Goal: Transaction & Acquisition: Purchase product/service

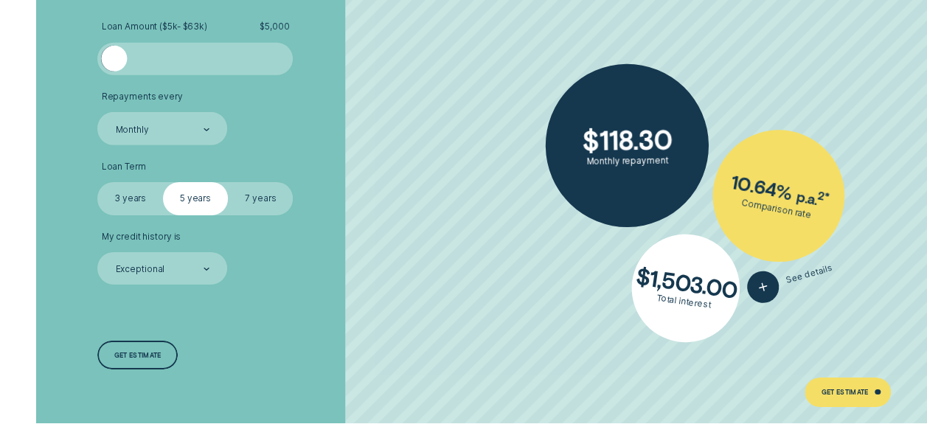
scroll to position [2139, 0]
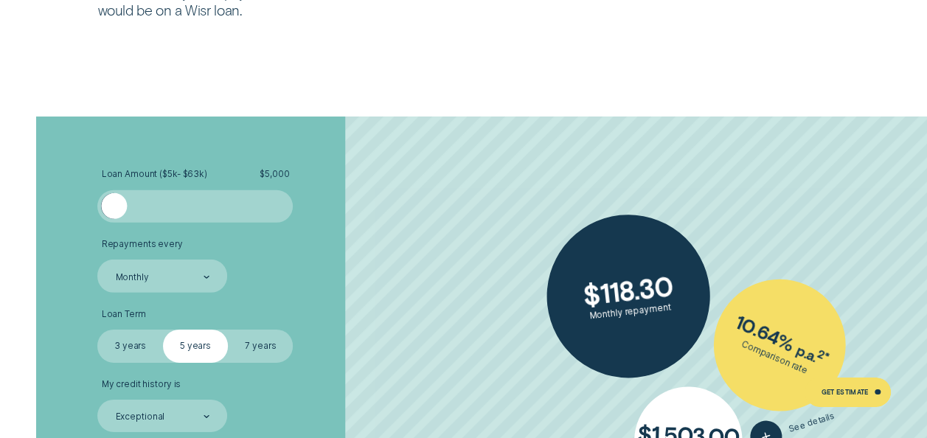
drag, startPoint x: 121, startPoint y: 207, endPoint x: 109, endPoint y: 207, distance: 11.8
click at [109, 207] on div at bounding box center [114, 206] width 26 height 26
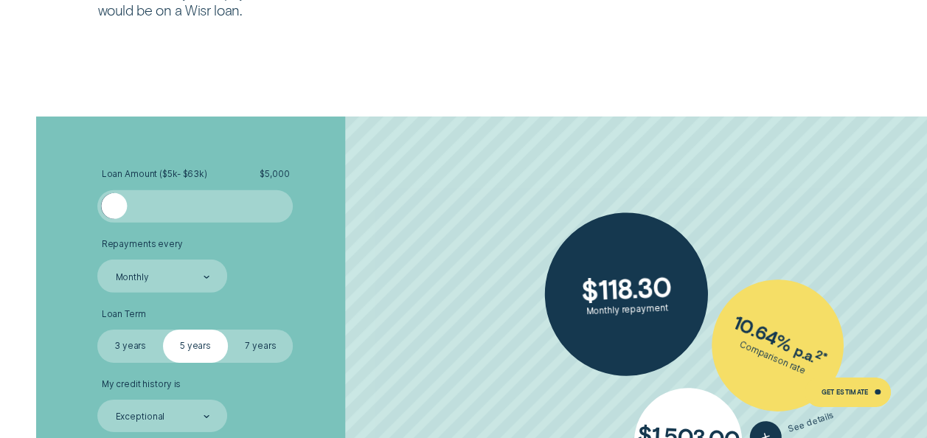
scroll to position [2213, 0]
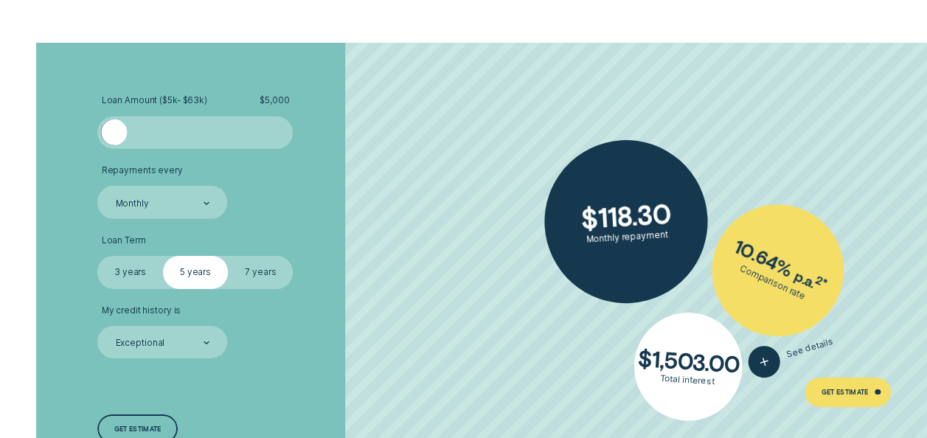
click at [251, 267] on label "7 years" at bounding box center [260, 272] width 65 height 32
click at [228, 256] on input "7 years" at bounding box center [228, 256] width 0 height 0
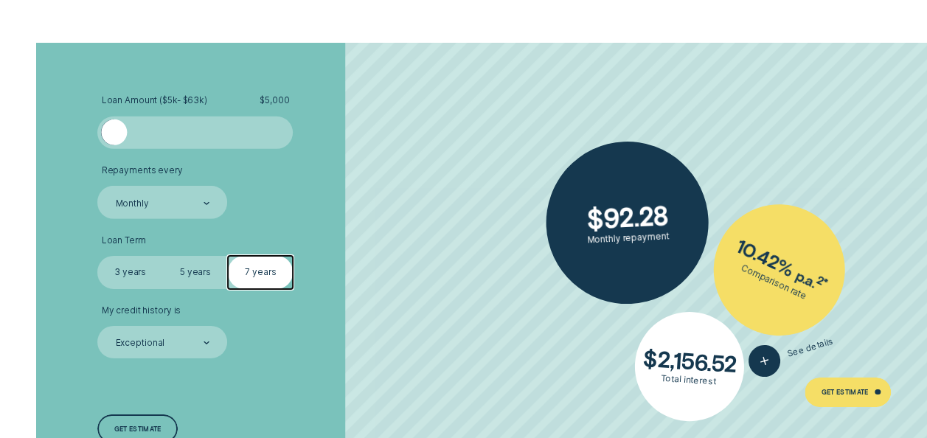
click at [142, 129] on div at bounding box center [195, 132] width 163 height 26
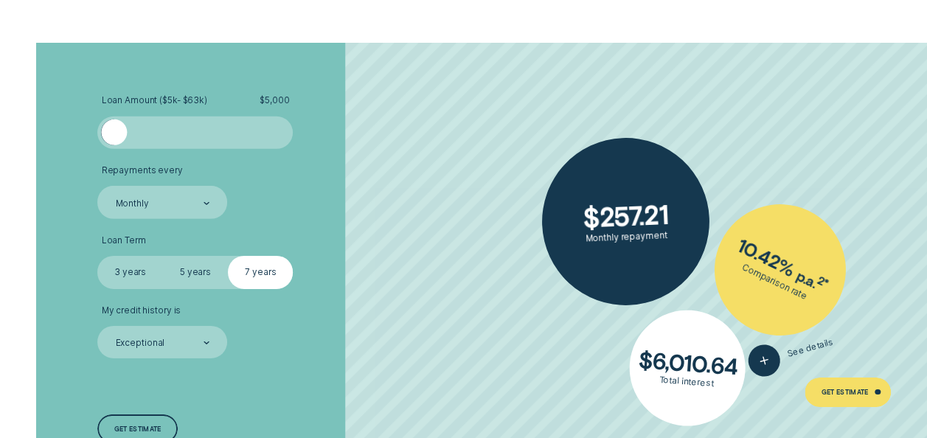
drag, startPoint x: 145, startPoint y: 131, endPoint x: 86, endPoint y: 133, distance: 59.8
click at [86, 133] on div "Loan Amount ( $5k - $63k ) $ 5,000 Repayments every Monthly Loan Term Select Lo…" at bounding box center [463, 270] width 867 height 454
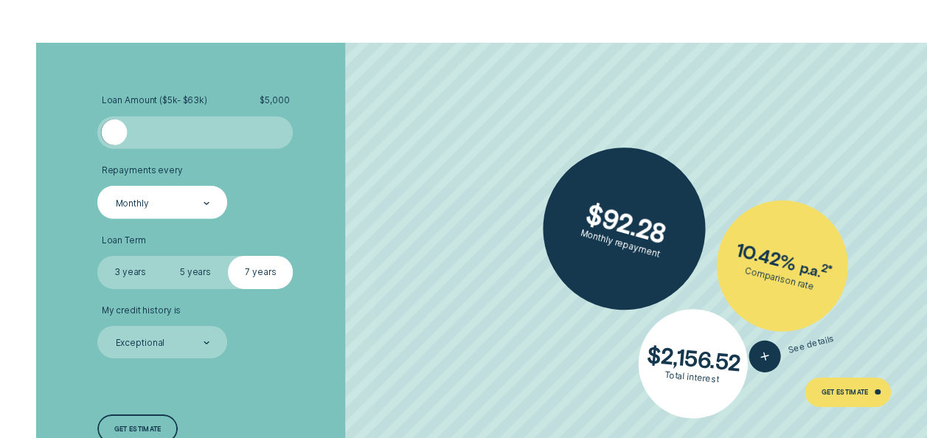
click at [198, 209] on div "Monthly" at bounding box center [162, 203] width 96 height 13
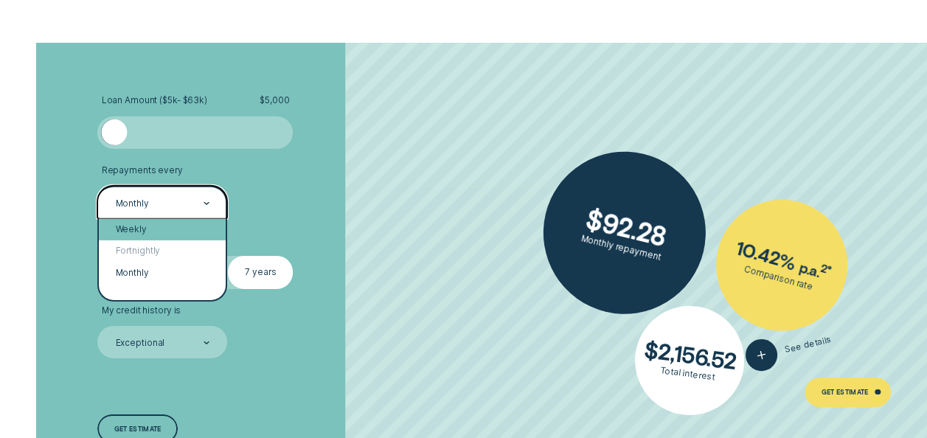
click at [160, 232] on div "Weekly" at bounding box center [162, 229] width 127 height 21
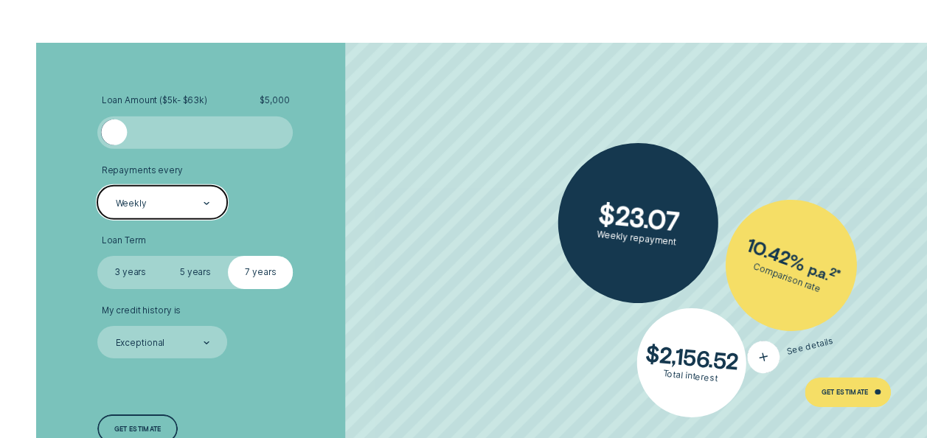
click at [774, 351] on div "button" at bounding box center [763, 357] width 39 height 39
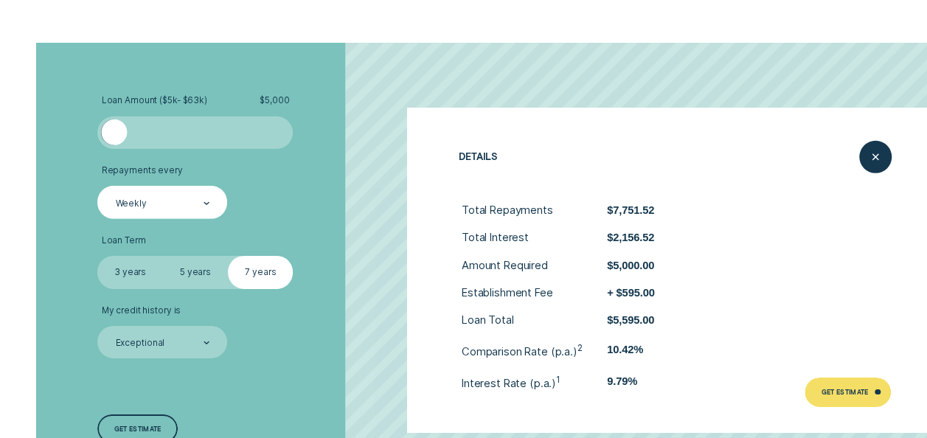
click at [320, 333] on li "My credit history is Exceptional" at bounding box center [246, 332] width 299 height 54
click at [876, 155] on icon "Close loan details" at bounding box center [875, 156] width 17 height 23
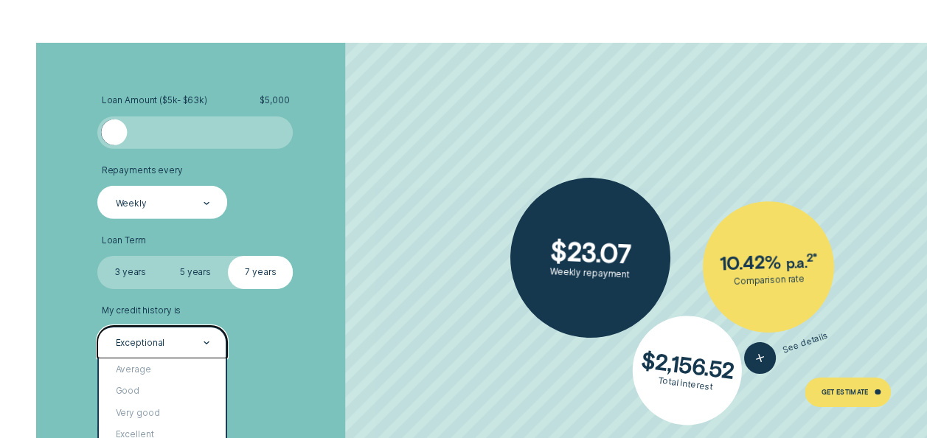
click at [204, 330] on div at bounding box center [207, 342] width 6 height 31
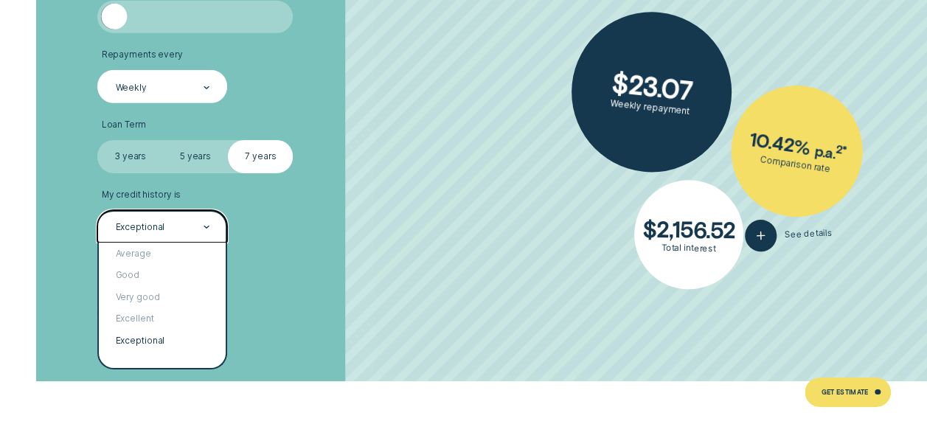
scroll to position [2360, 0]
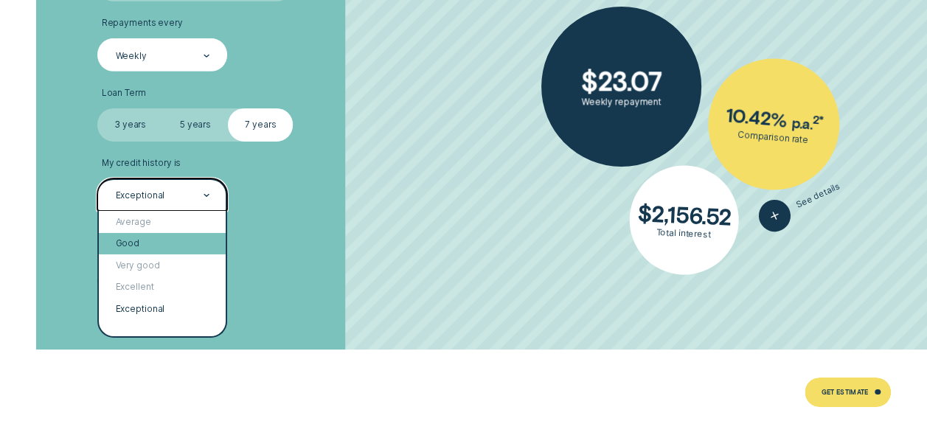
click at [170, 250] on div "Good" at bounding box center [162, 243] width 127 height 21
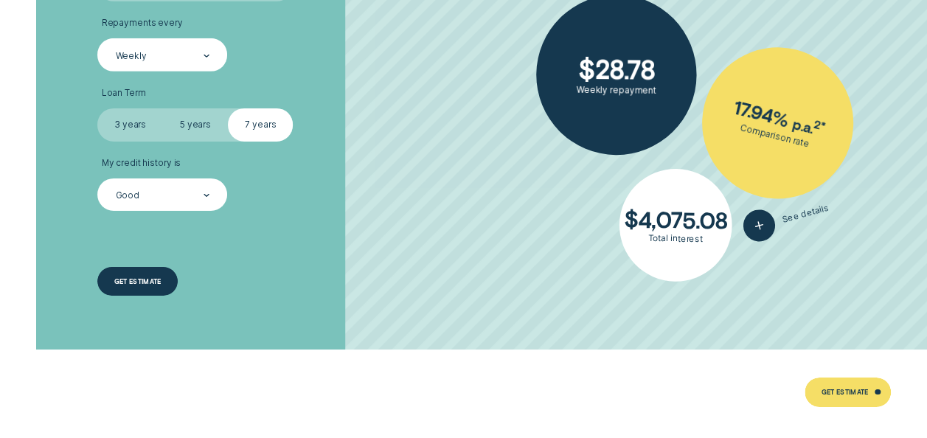
click at [159, 279] on div "Get estimate" at bounding box center [137, 282] width 47 height 6
